Goal: Use online tool/utility: Utilize a website feature to perform a specific function

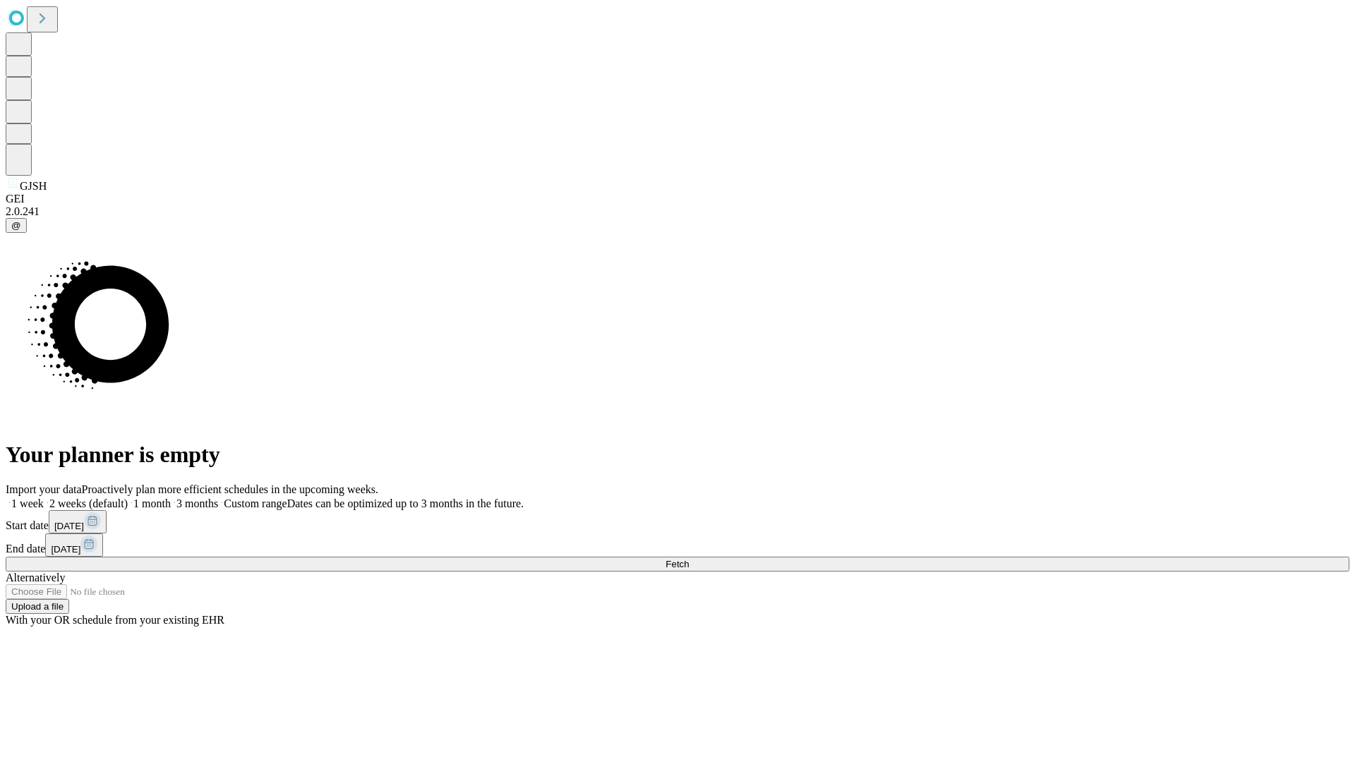
click at [689, 559] on span "Fetch" at bounding box center [677, 564] width 23 height 11
